Goal: Find specific page/section: Find specific page/section

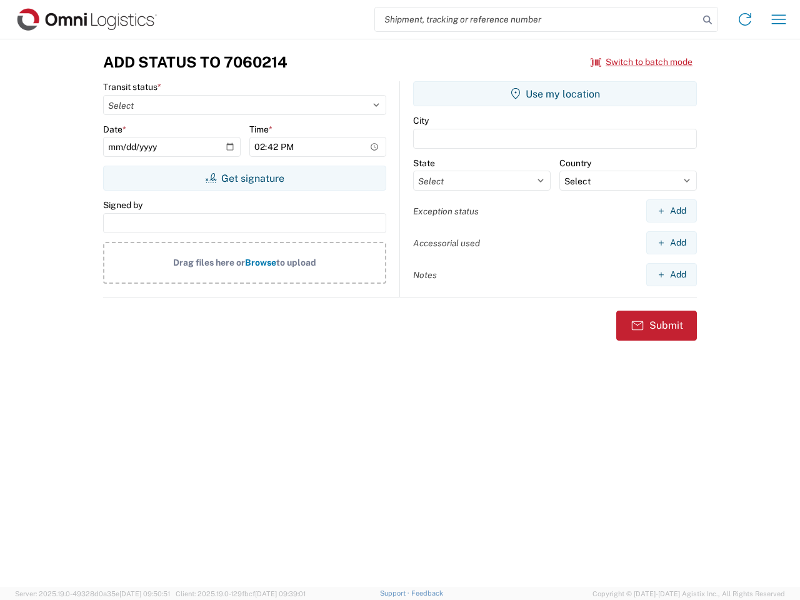
click at [537, 19] on input "search" at bounding box center [537, 19] width 324 height 24
click at [707, 20] on icon at bounding box center [706, 19] width 17 height 17
click at [745, 19] on icon at bounding box center [745, 19] width 20 height 20
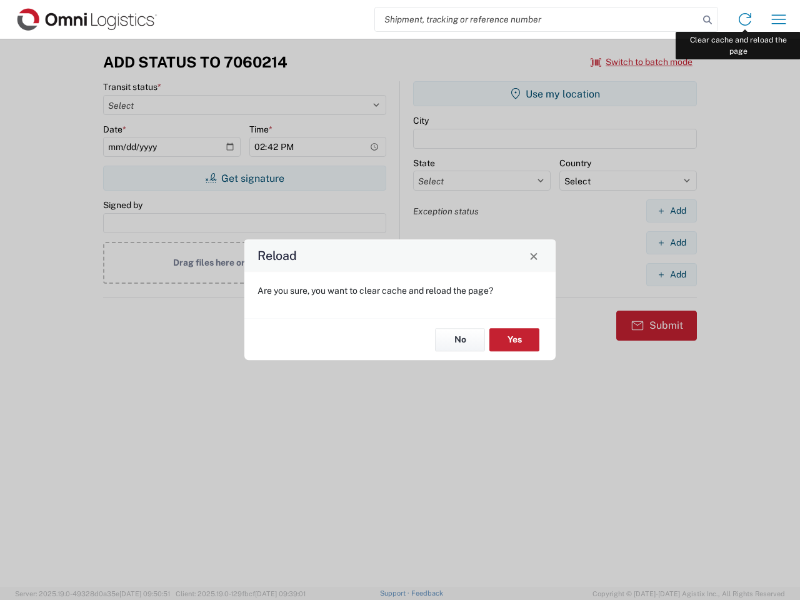
click at [778, 19] on div "Reload Are you sure, you want to clear cache and reload the page? No Yes" at bounding box center [400, 300] width 800 height 600
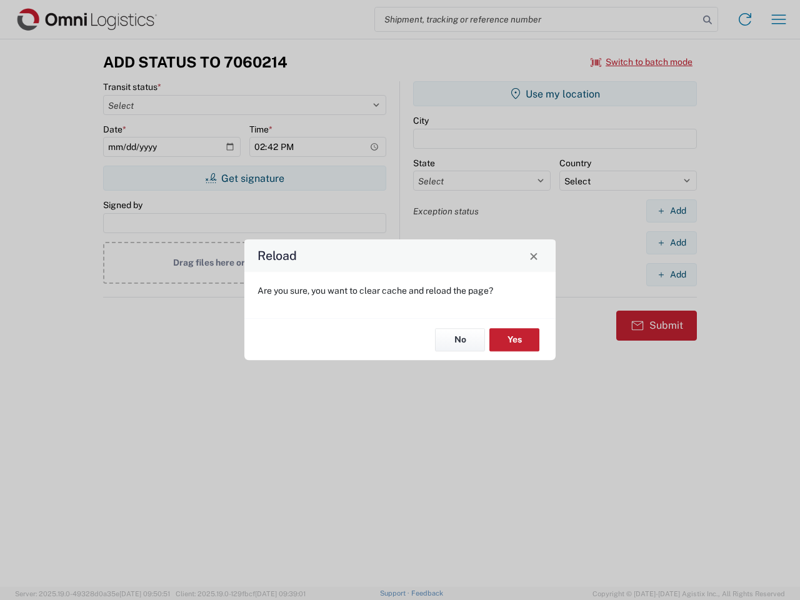
click at [642, 62] on div "Reload Are you sure, you want to clear cache and reload the page? No Yes" at bounding box center [400, 300] width 800 height 600
click at [244, 178] on div "Reload Are you sure, you want to clear cache and reload the page? No Yes" at bounding box center [400, 300] width 800 height 600
click at [555, 94] on div "Reload Are you sure, you want to clear cache and reload the page? No Yes" at bounding box center [400, 300] width 800 height 600
click at [671, 211] on div "Reload Are you sure, you want to clear cache and reload the page? No Yes" at bounding box center [400, 300] width 800 height 600
click at [671, 242] on div "Reload Are you sure, you want to clear cache and reload the page? No Yes" at bounding box center [400, 300] width 800 height 600
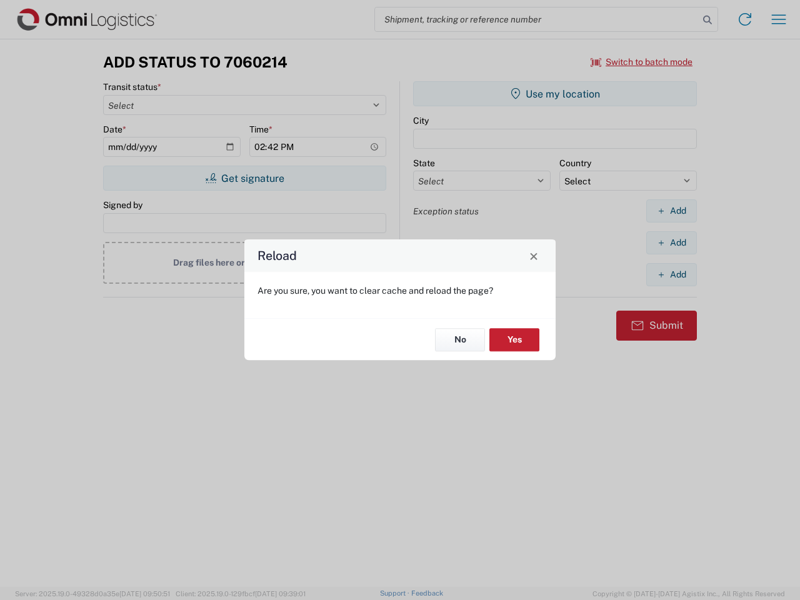
click at [671, 274] on div "Reload Are you sure, you want to clear cache and reload the page? No Yes" at bounding box center [400, 300] width 800 height 600
